Goal: Information Seeking & Learning: Find specific fact

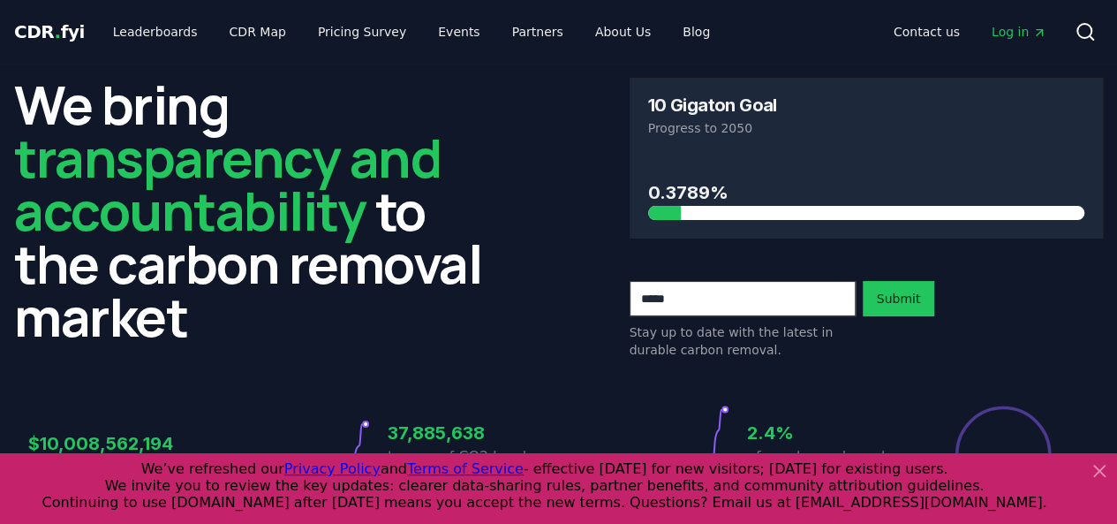
click at [1102, 466] on icon at bounding box center [1099, 470] width 21 height 21
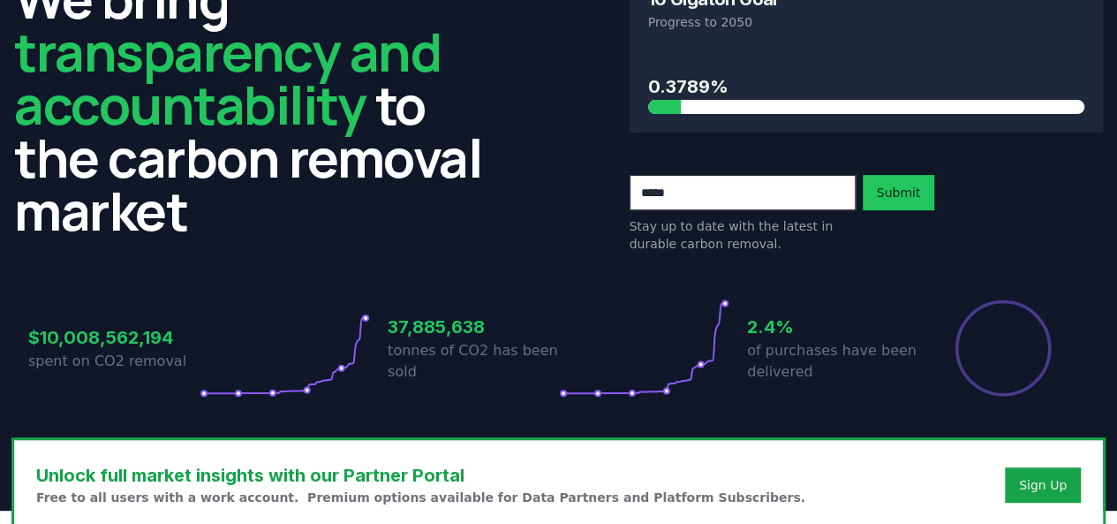
scroll to position [118, 0]
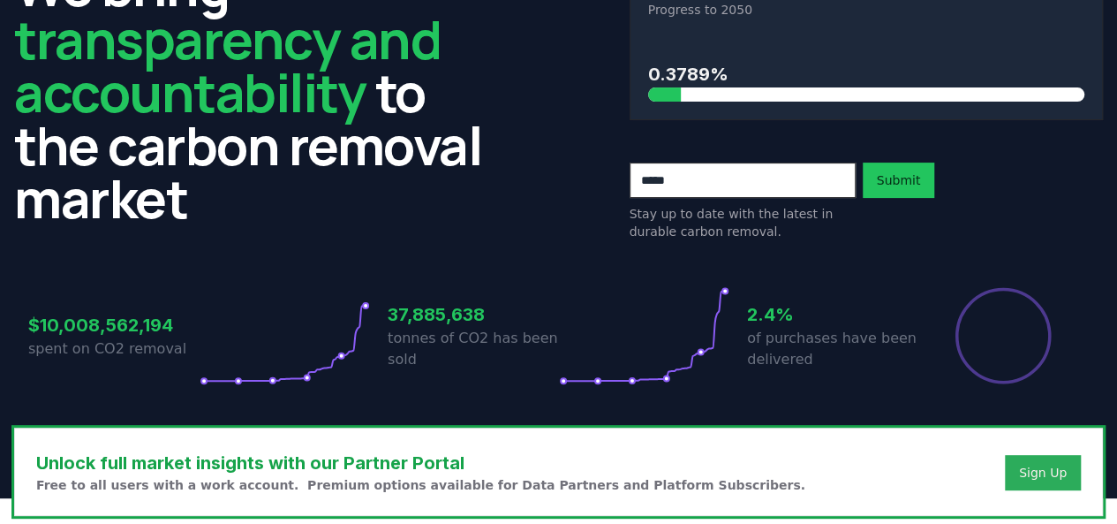
click at [1022, 481] on button "Sign Up" at bounding box center [1043, 472] width 76 height 35
click at [1025, 459] on button "Sign Up" at bounding box center [1043, 472] width 76 height 35
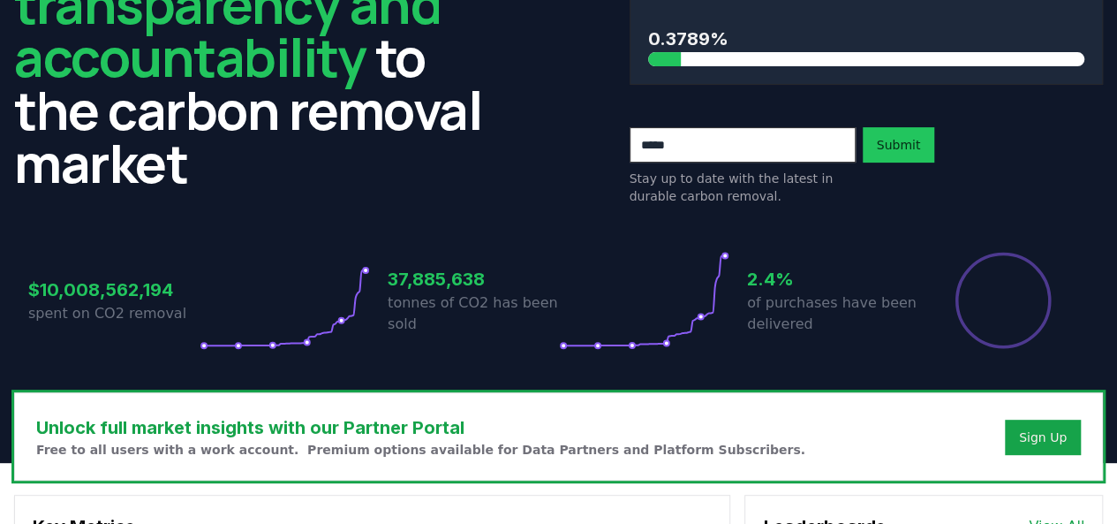
scroll to position [200, 0]
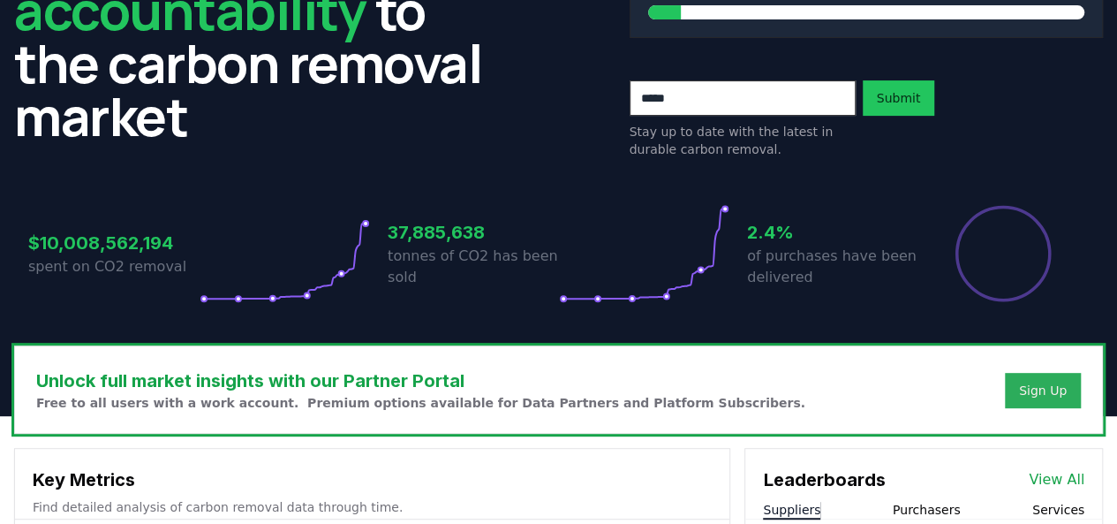
click at [1070, 389] on button "Sign Up" at bounding box center [1043, 390] width 76 height 35
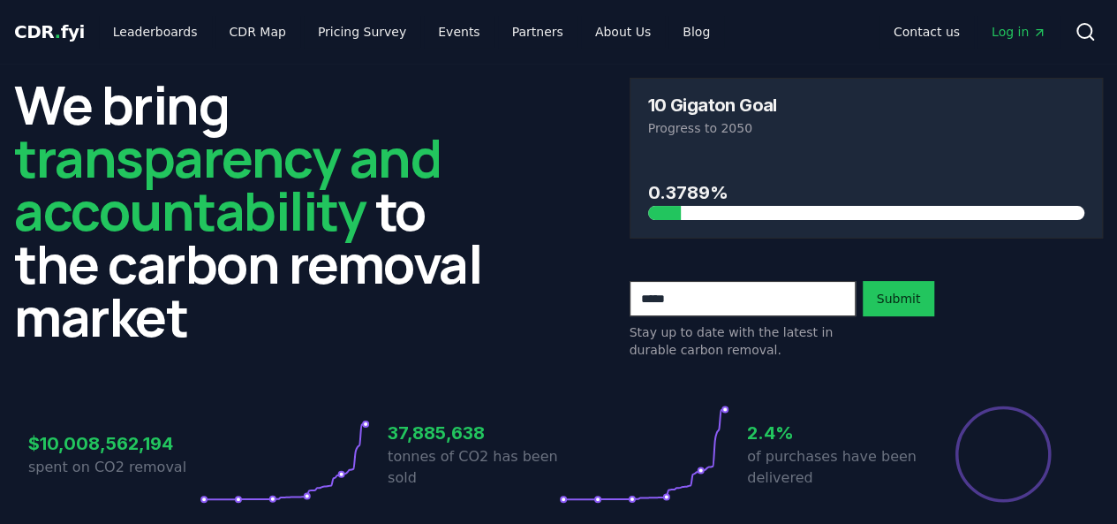
click at [1013, 31] on span "Log in" at bounding box center [1018, 32] width 55 height 18
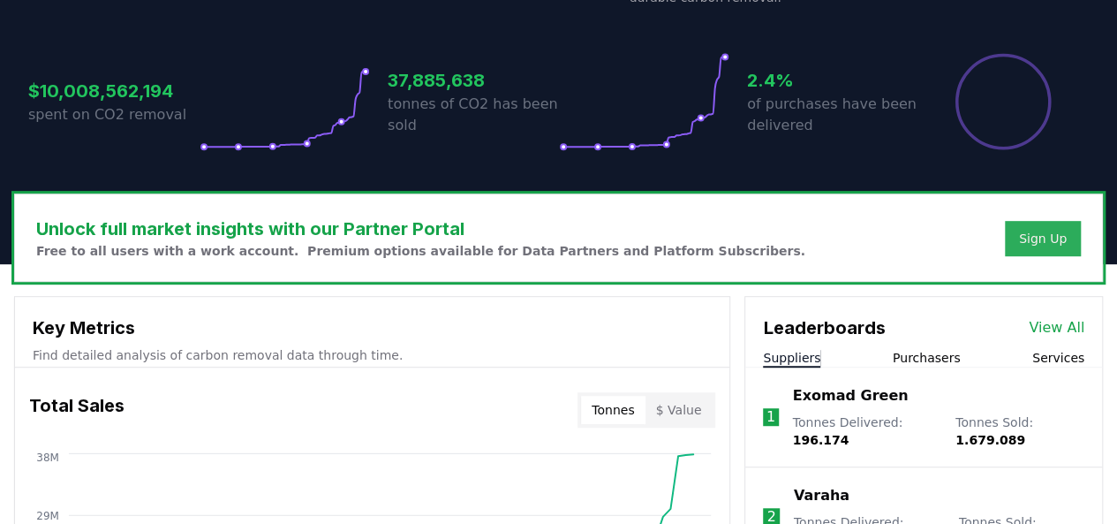
click at [1067, 227] on button "Sign Up" at bounding box center [1043, 238] width 76 height 35
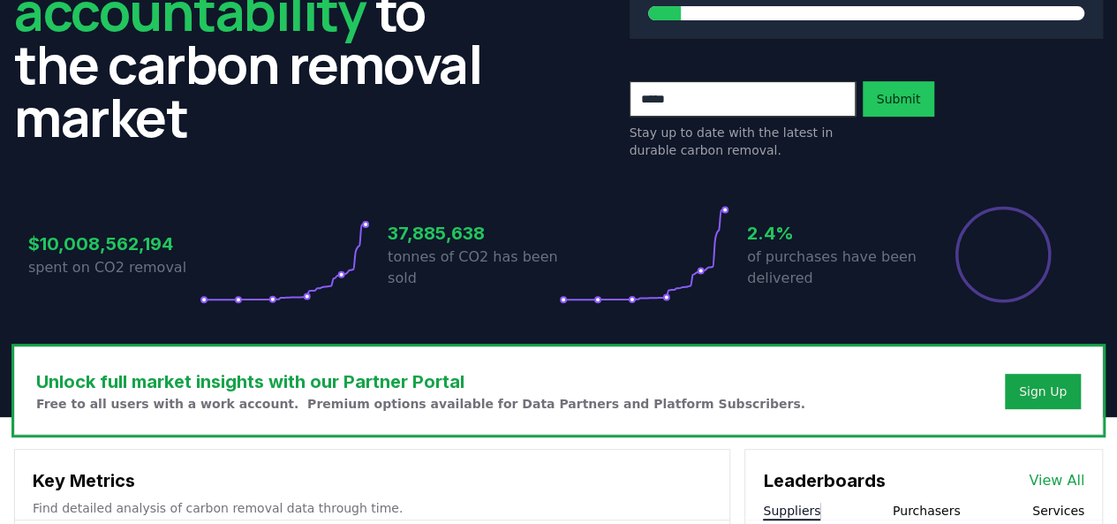
scroll to position [0, 0]
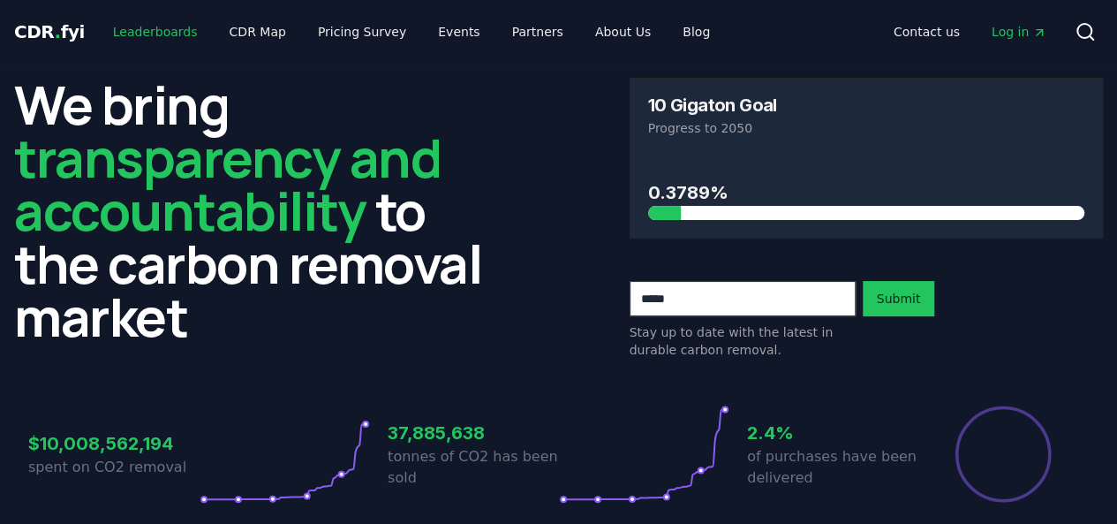
click at [164, 30] on link "Leaderboards" at bounding box center [155, 32] width 113 height 32
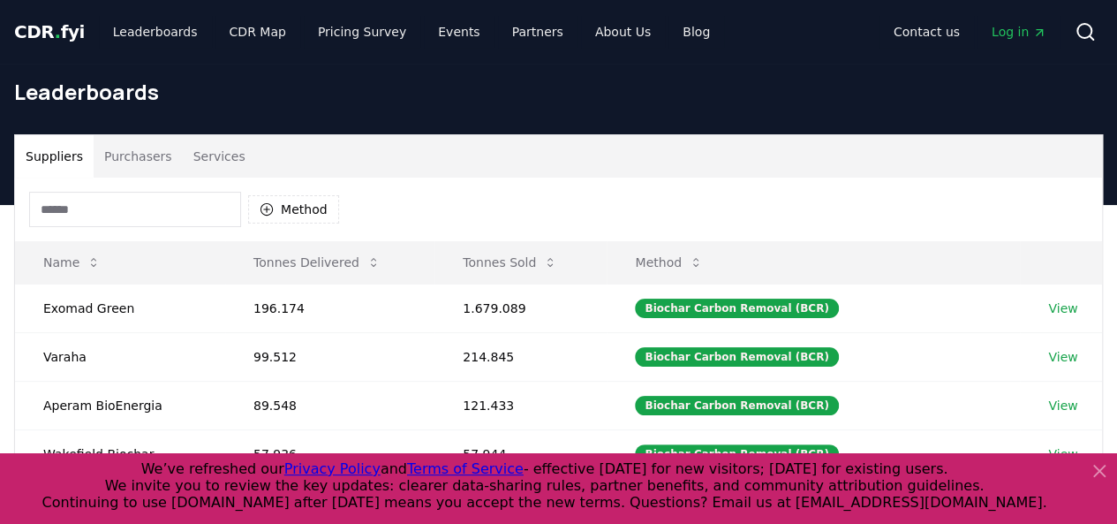
drag, startPoint x: 577, startPoint y: 235, endPoint x: 1052, endPoint y: 231, distance: 475.0
click at [1052, 231] on div "Method" at bounding box center [558, 209] width 1087 height 64
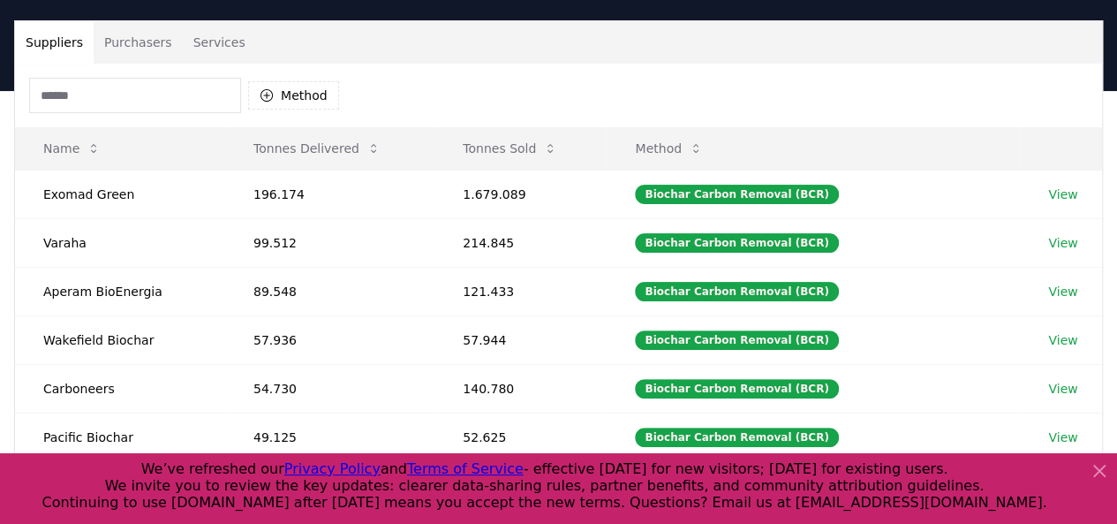
scroll to position [90, 0]
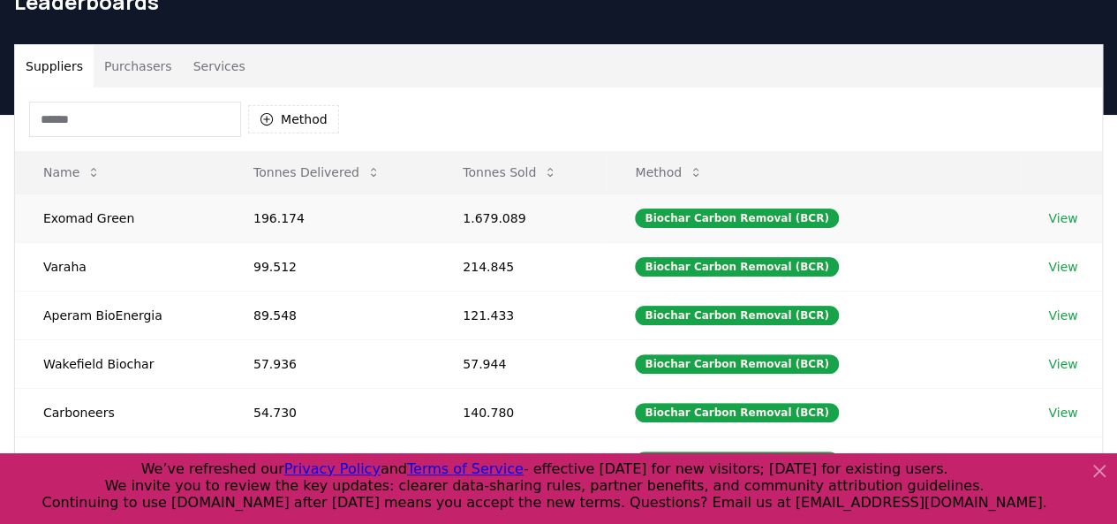
click at [1063, 222] on link "View" at bounding box center [1062, 218] width 29 height 18
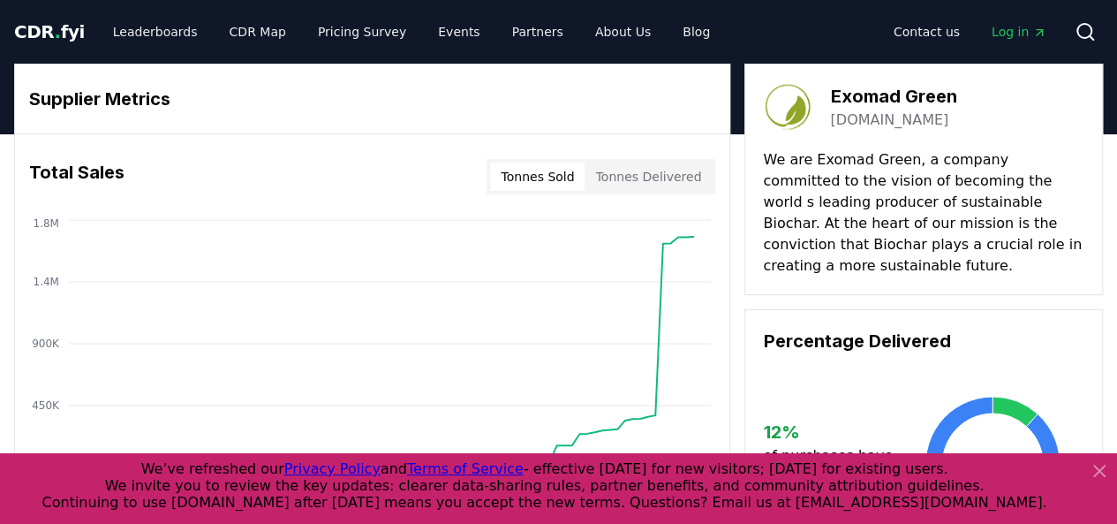
drag, startPoint x: 928, startPoint y: 124, endPoint x: 828, endPoint y: 137, distance: 100.5
click at [828, 137] on div "Exomad Green [DOMAIN_NAME] We are Exomad Green, a company committed to the visi…" at bounding box center [923, 179] width 358 height 231
click at [864, 117] on link "[DOMAIN_NAME]" at bounding box center [889, 119] width 118 height 21
